Goal: Task Accomplishment & Management: Use online tool/utility

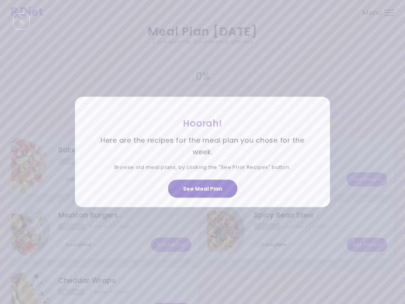
click at [222, 190] on button "See Meal Plan" at bounding box center [202, 189] width 69 height 18
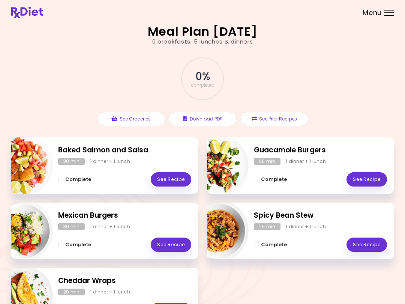
click at [369, 177] on link "See Recipe" at bounding box center [367, 179] width 41 height 14
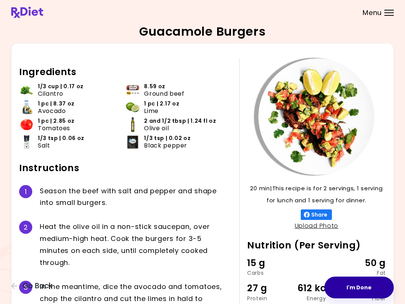
click at [359, 284] on button "I'm Done" at bounding box center [359, 288] width 69 height 22
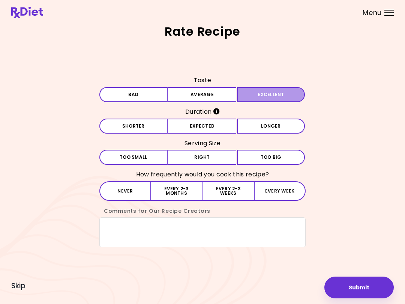
click at [279, 93] on button "Excellent" at bounding box center [271, 94] width 68 height 15
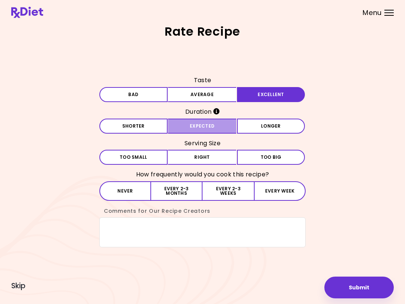
click at [215, 127] on button "Expected" at bounding box center [202, 126] width 68 height 15
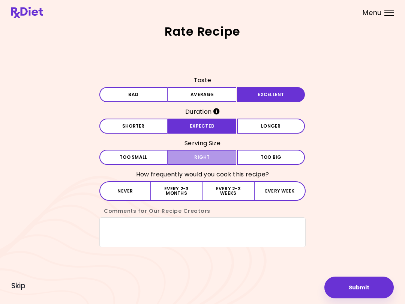
click at [225, 157] on button "Right" at bounding box center [202, 157] width 68 height 15
click at [239, 188] on button "Every 2-3 weeks" at bounding box center [228, 191] width 51 height 20
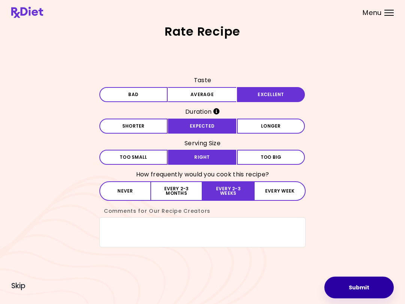
click at [362, 288] on button "Submit" at bounding box center [359, 288] width 69 height 22
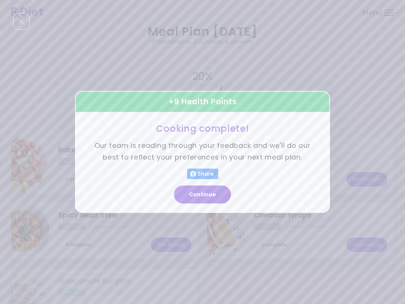
click at [216, 194] on button "Continue" at bounding box center [202, 195] width 57 height 18
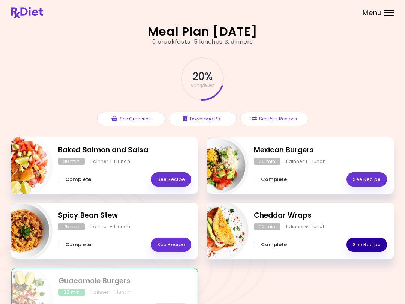
click at [367, 244] on link "See Recipe" at bounding box center [367, 245] width 41 height 14
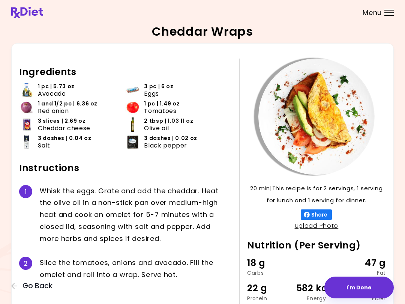
click at [360, 284] on button "I'm Done" at bounding box center [359, 288] width 69 height 22
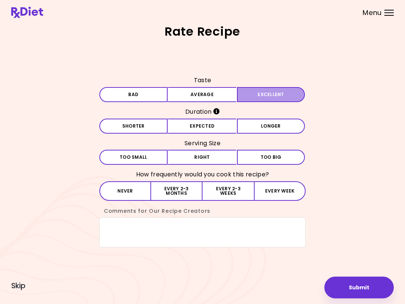
click at [272, 96] on button "Excellent" at bounding box center [271, 94] width 68 height 15
click at [221, 124] on button "Expected" at bounding box center [202, 126] width 68 height 15
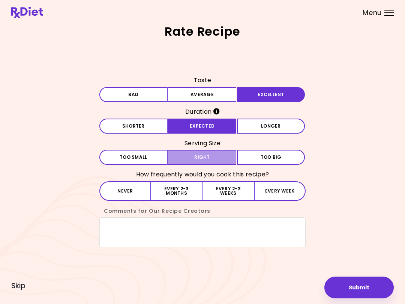
click at [217, 159] on button "Right" at bounding box center [202, 157] width 68 height 15
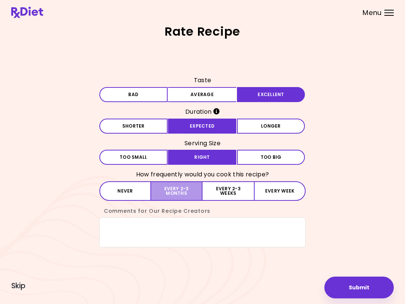
click at [193, 190] on button "Every 2-3 months" at bounding box center [176, 191] width 51 height 20
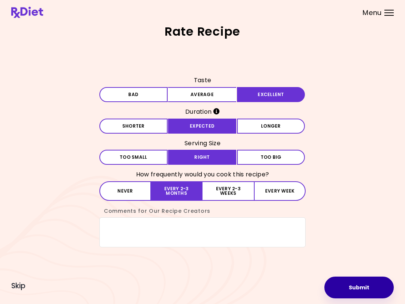
click at [357, 285] on button "Submit" at bounding box center [359, 288] width 69 height 22
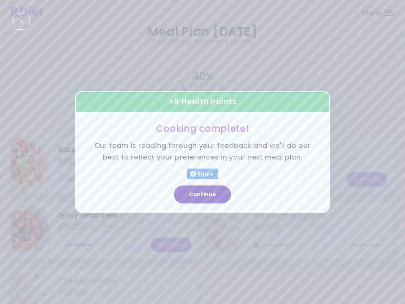
click at [214, 195] on button "Continue" at bounding box center [202, 195] width 57 height 18
